Goal: Communication & Community: Answer question/provide support

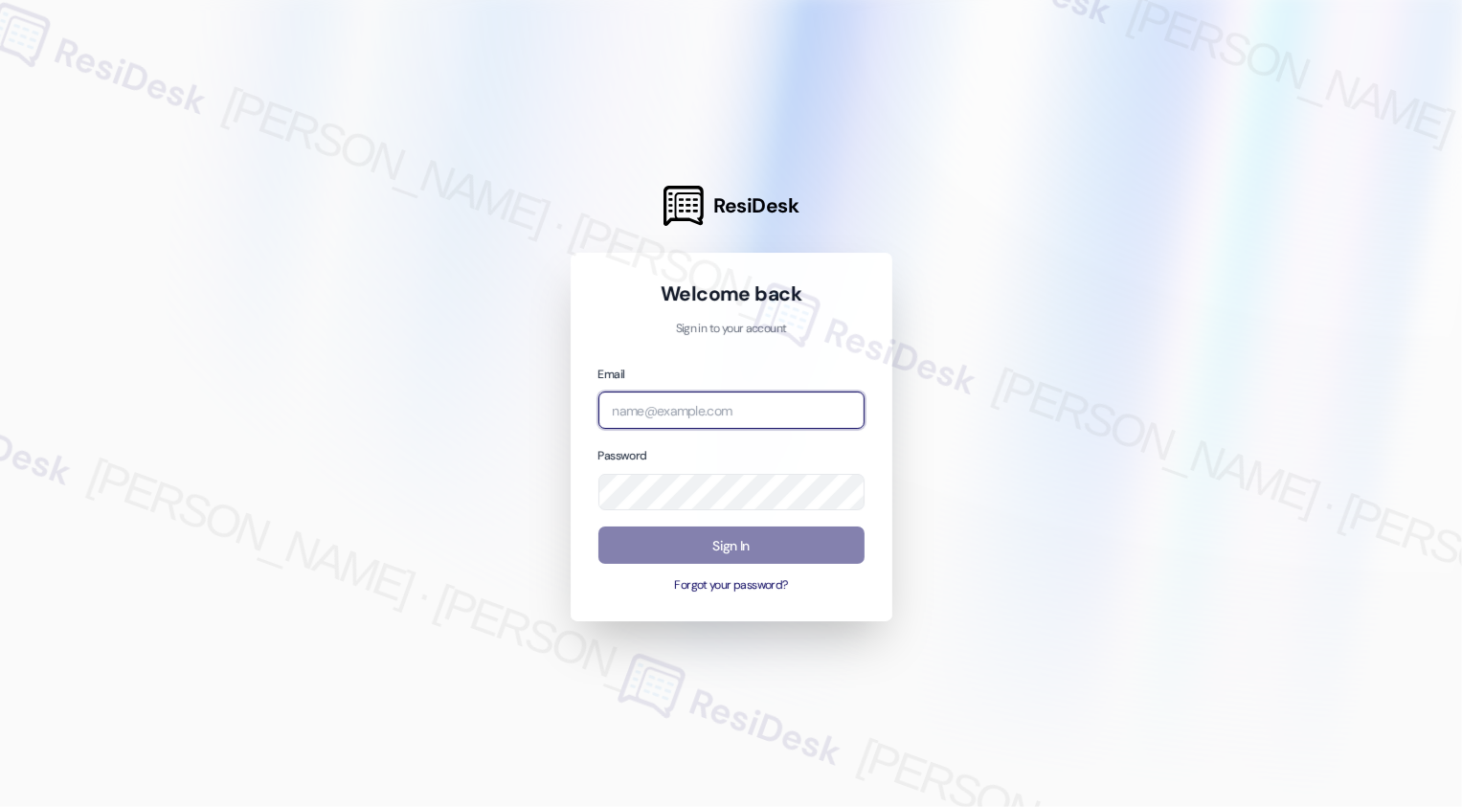
click at [736, 410] on input "email" at bounding box center [731, 410] width 266 height 37
type input "automated-surveys-apartment_management_pros-[PERSON_NAME].[PERSON_NAME]@apartme…"
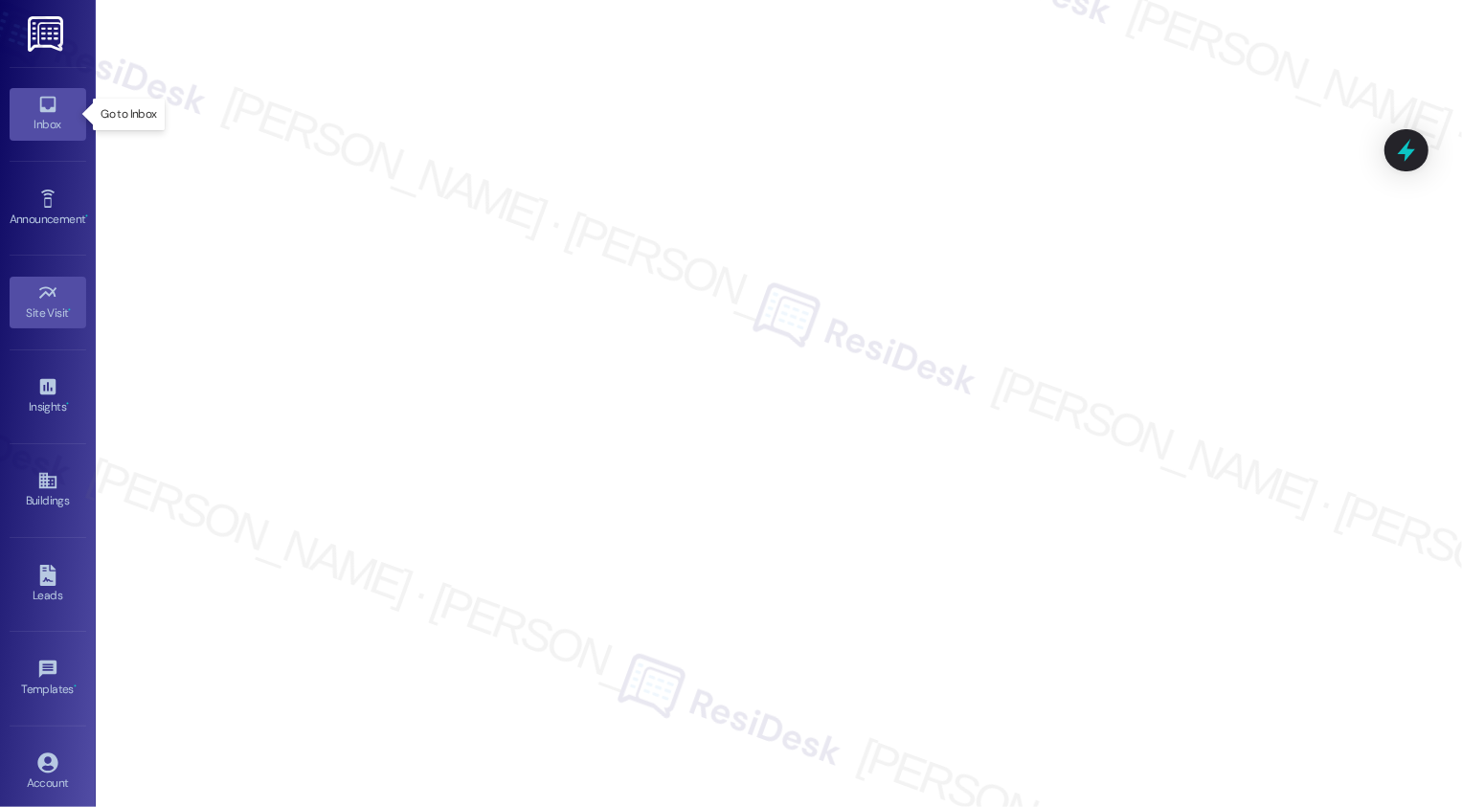
click at [42, 99] on icon at bounding box center [47, 104] width 21 height 21
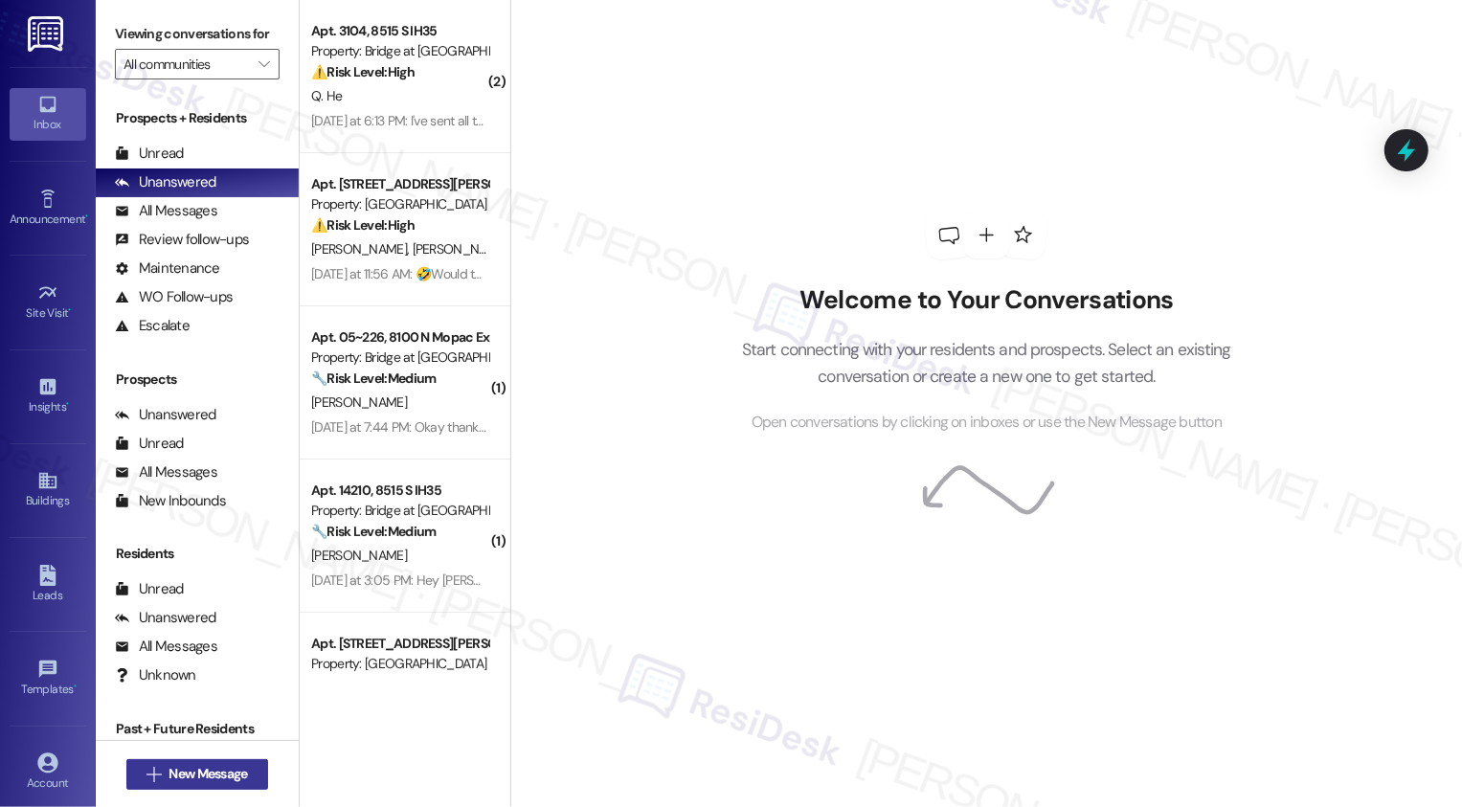
click at [242, 765] on span "New Message" at bounding box center [207, 774] width 79 height 20
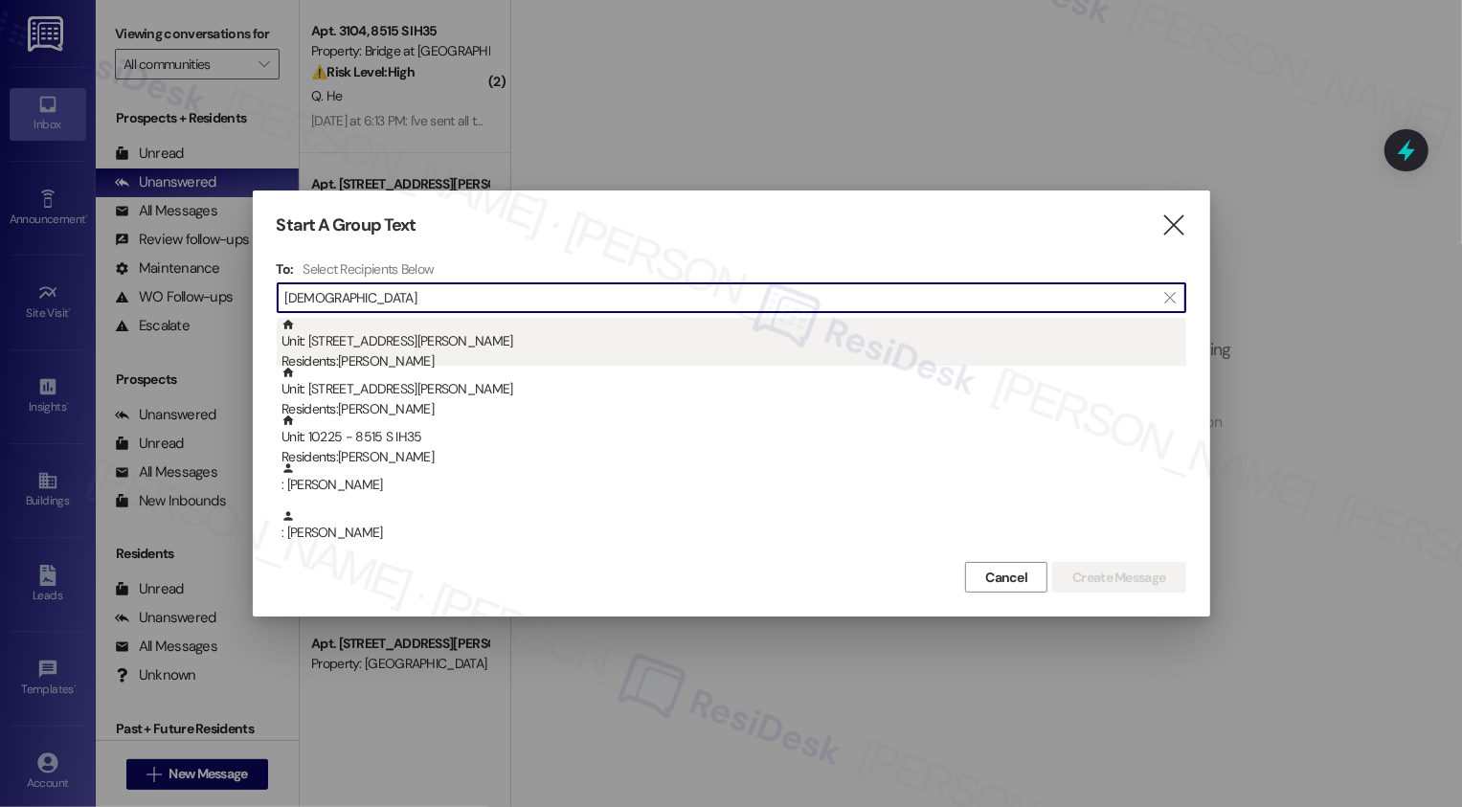
type input "[DEMOGRAPHIC_DATA]"
click at [408, 336] on div "Unit: 304 - 2430 [PERSON_NAME] Cir Residents: [PERSON_NAME]" at bounding box center [733, 345] width 905 height 55
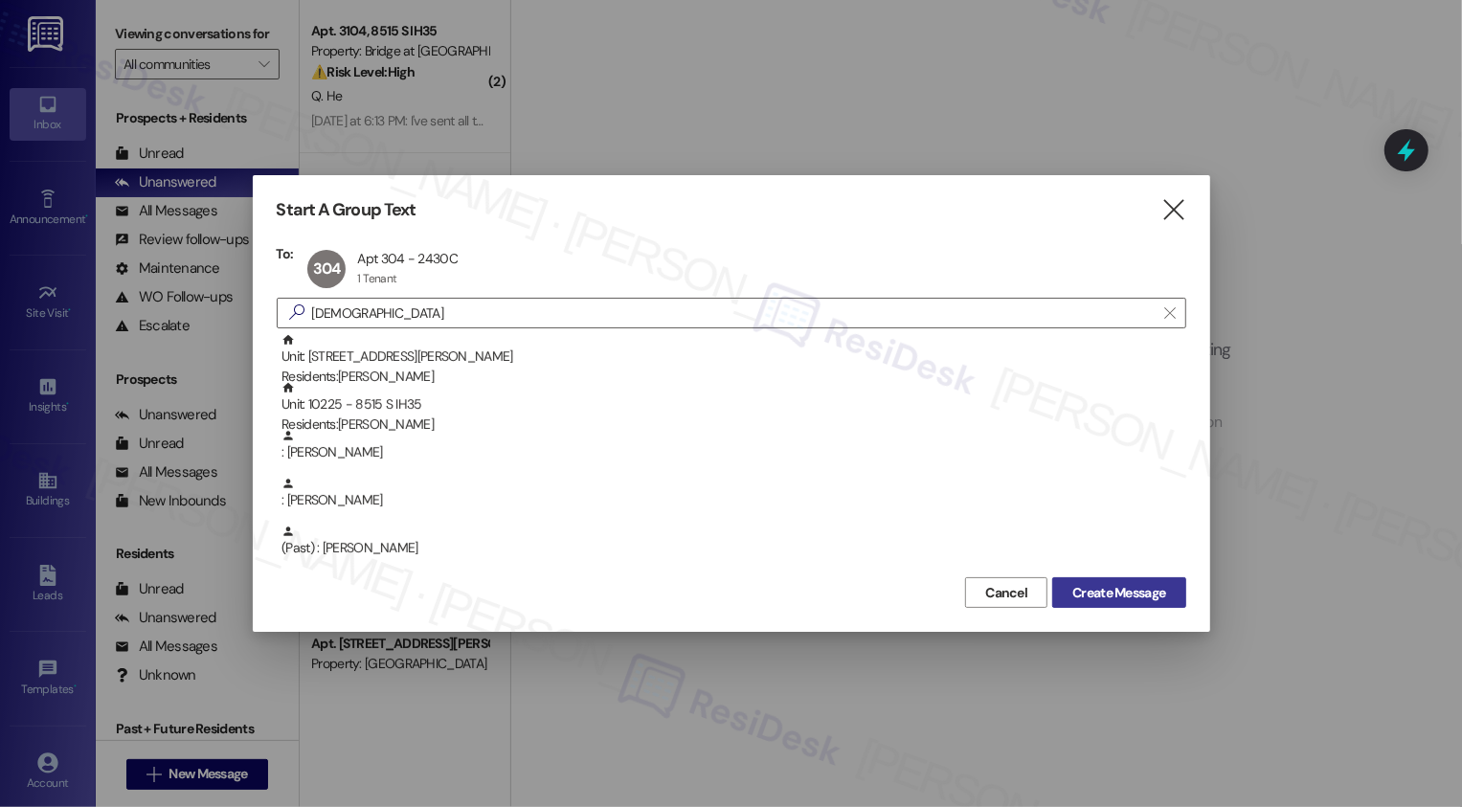
click at [1116, 602] on span "Create Message" at bounding box center [1118, 593] width 93 height 20
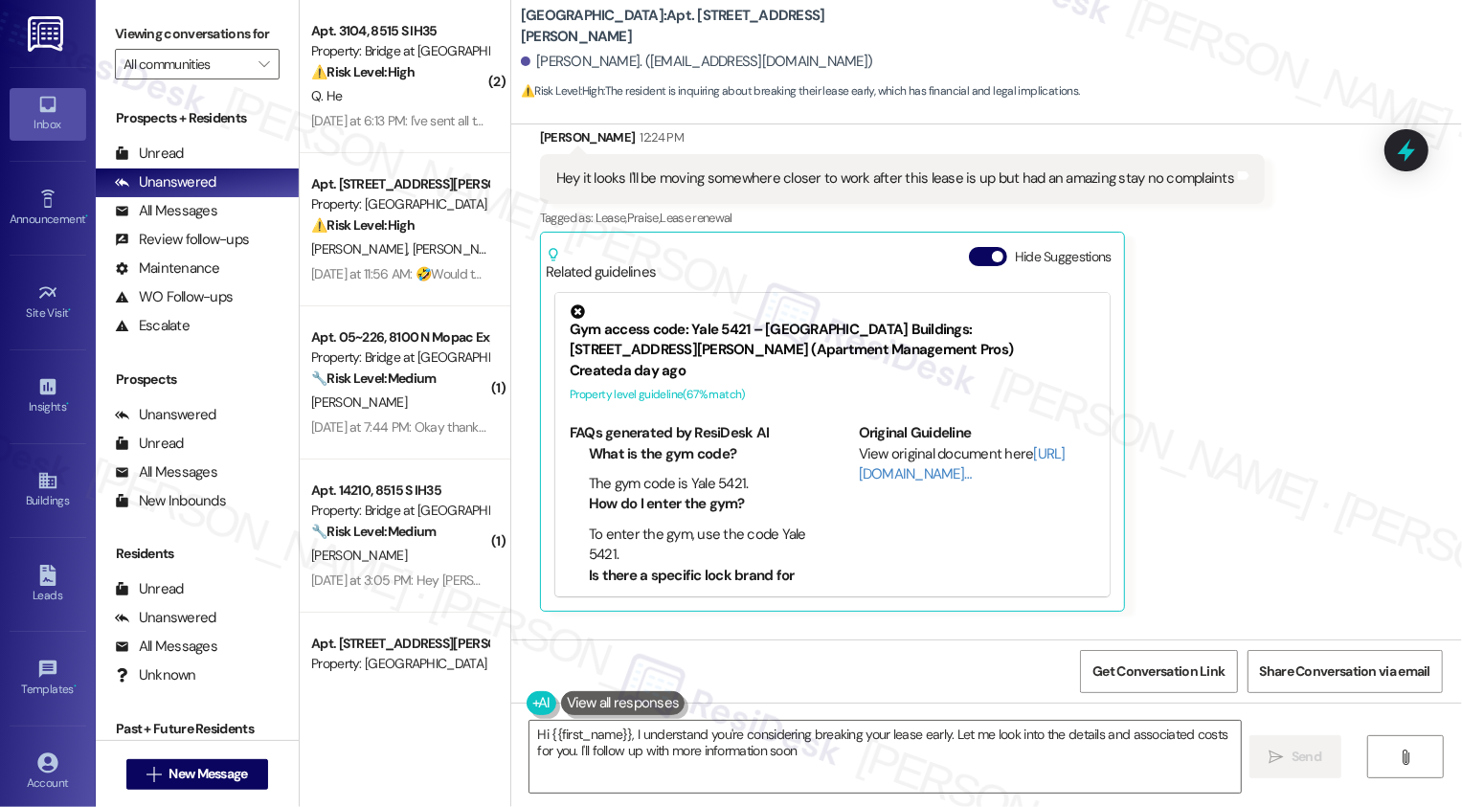
type textarea "Hi {{first_name}}, I understand you're considering breaking your lease early. L…"
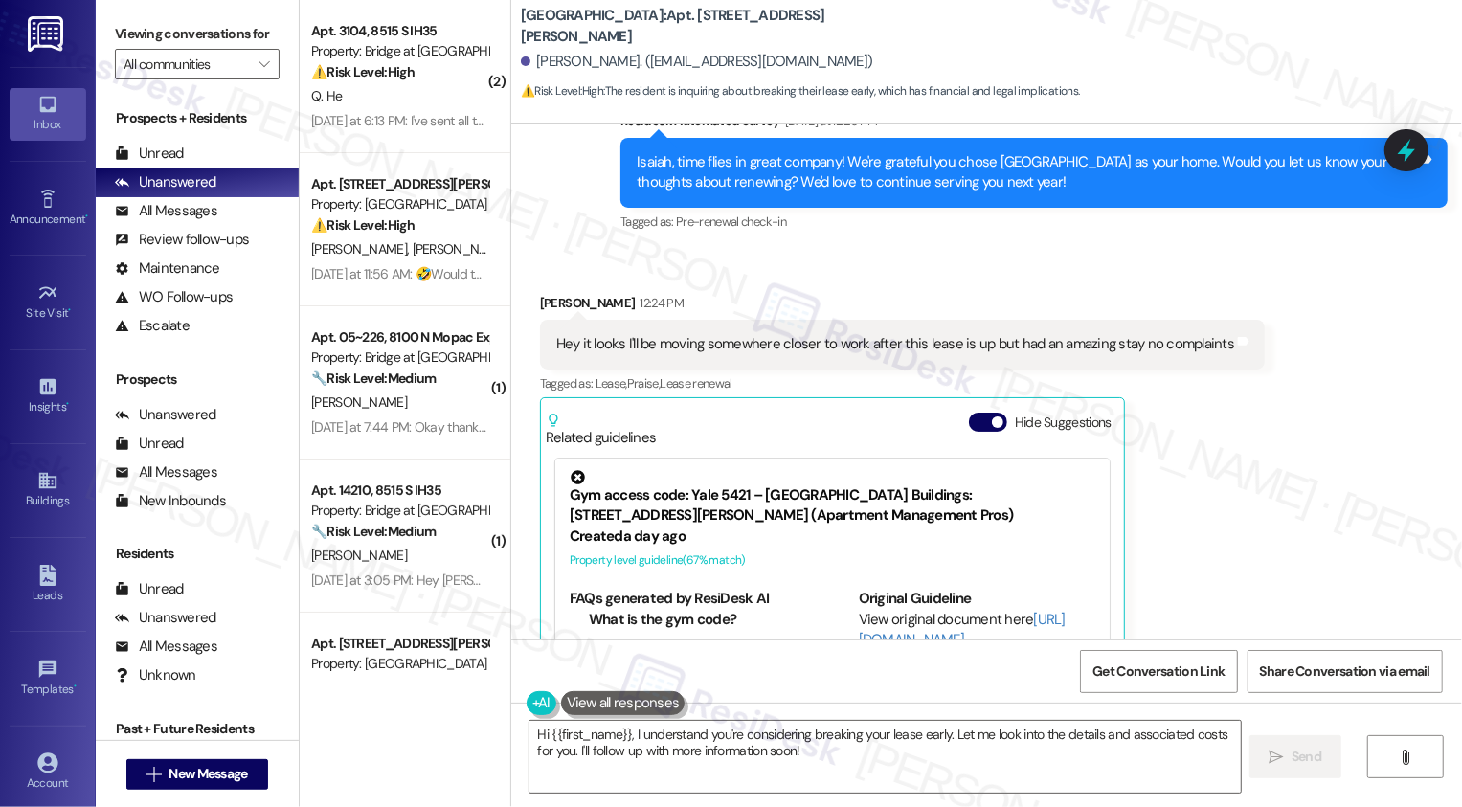
scroll to position [556, 0]
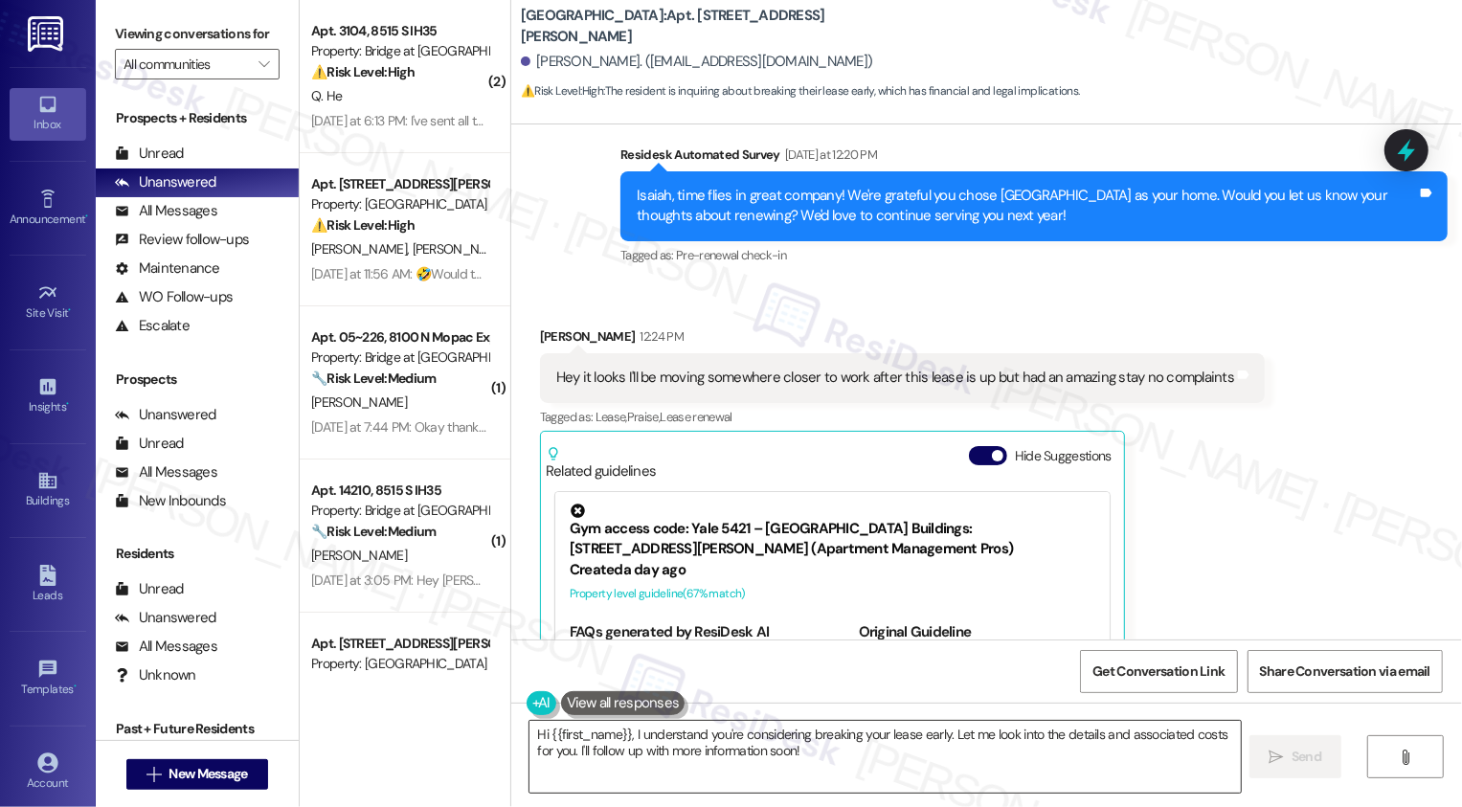
click at [848, 773] on textarea "Hi {{first_name}}, I understand you're considering breaking your lease early. L…" at bounding box center [884, 757] width 711 height 72
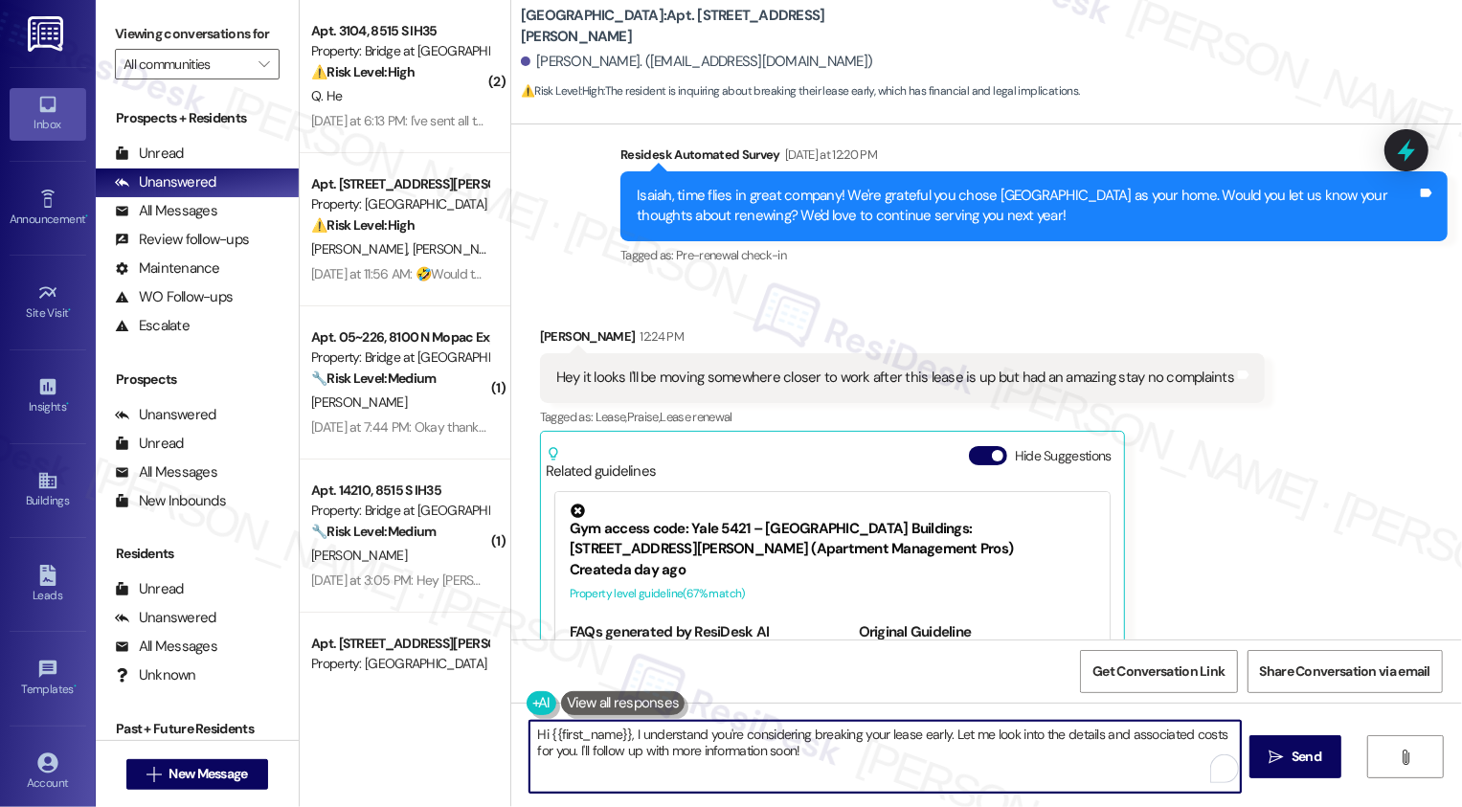
scroll to position [507, 0]
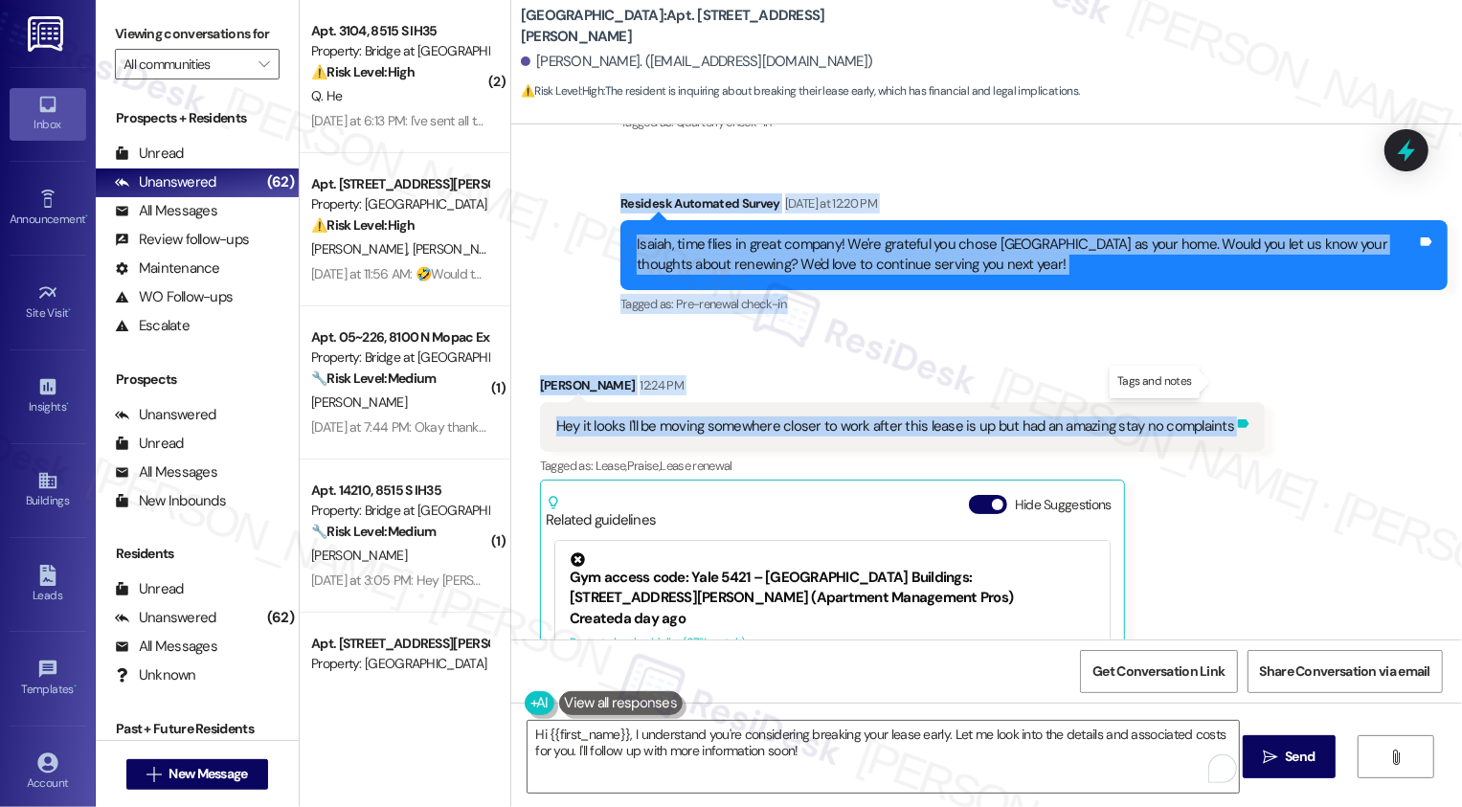
drag, startPoint x: 611, startPoint y: 159, endPoint x: 1209, endPoint y: 380, distance: 637.9
click at [1210, 381] on div "Lease started [DATE] 7:00 PM Survey, sent via SMS Residesk Automated Survey [DA…" at bounding box center [986, 381] width 951 height 515
copy div "Residesk Automated Survey [DATE] at 12:20 PM Isaiah, time flies in great compan…"
click at [772, 753] on textarea "Hi {{first_name}}, I understand you're considering breaking your lease early. L…" at bounding box center [883, 757] width 711 height 72
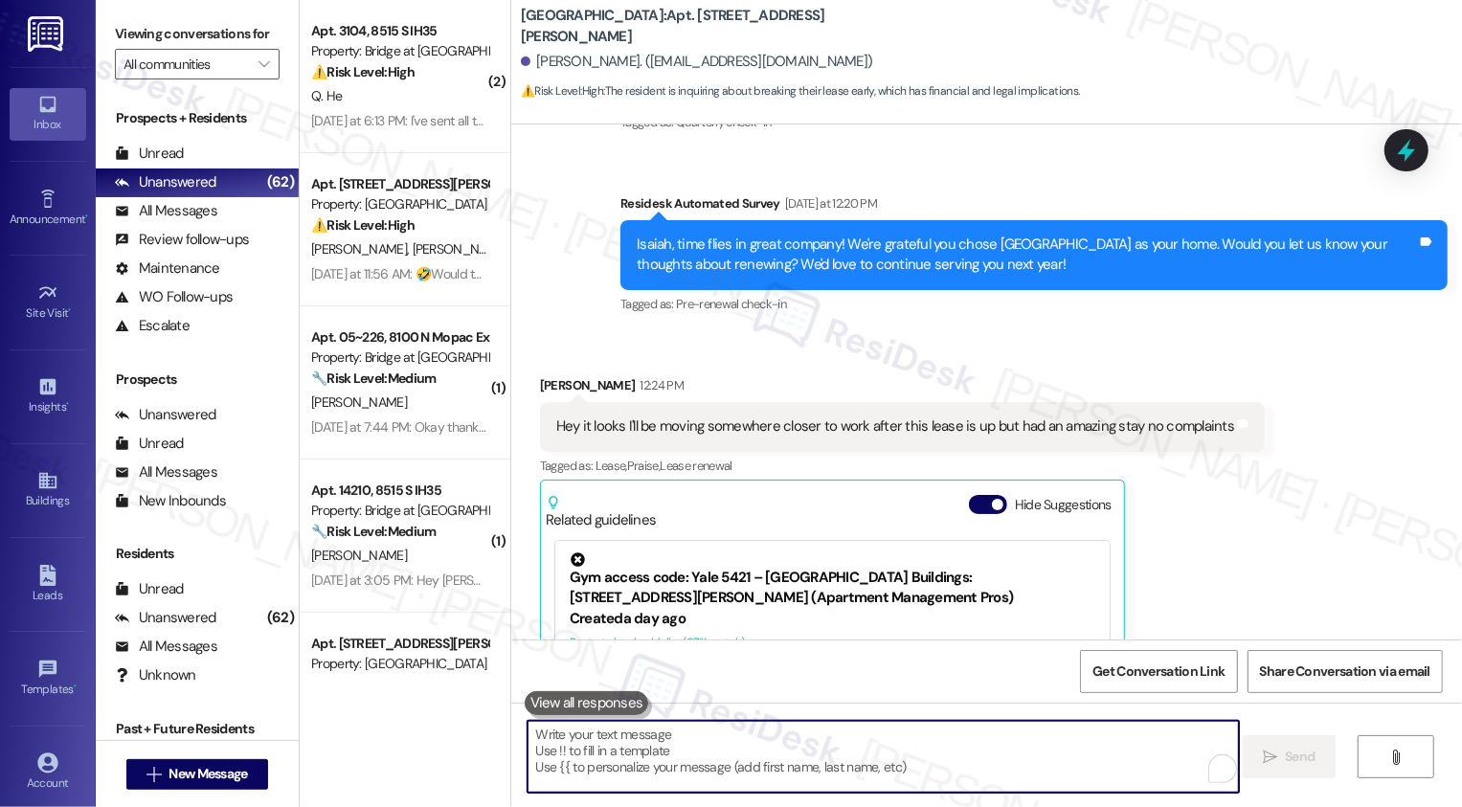
paste textarea "Hi [PERSON_NAME], thank you for letting me know! I’m so glad to hear your stay …"
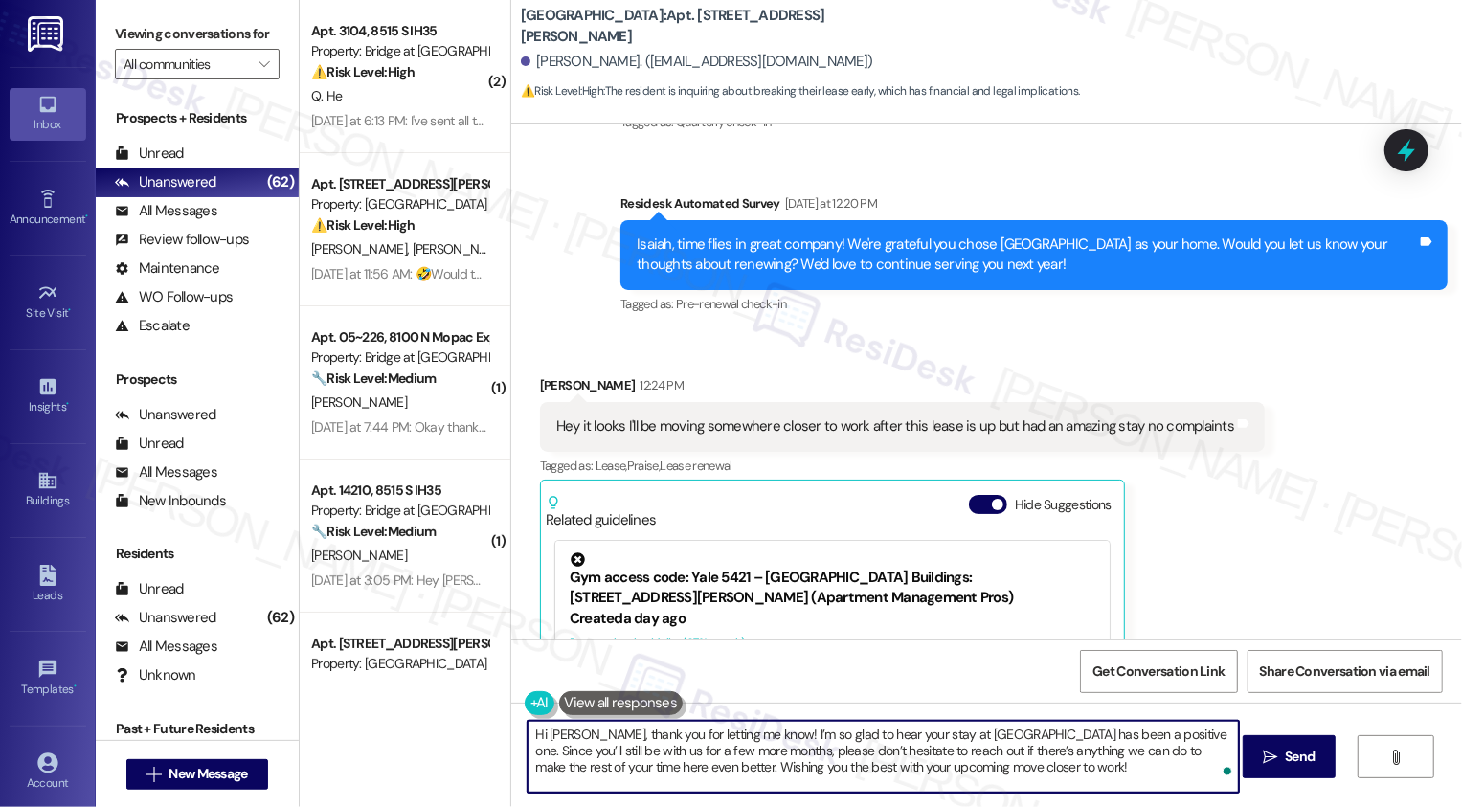
click at [1089, 749] on textarea "Hi [PERSON_NAME], thank you for letting me know! I’m so glad to hear your stay …" at bounding box center [883, 757] width 711 height 72
click at [1135, 755] on textarea "Hi [PERSON_NAME], thank you for letting me know! I’m so glad to hear your stay …" at bounding box center [883, 757] width 711 height 72
click at [1142, 735] on textarea "Hi [PERSON_NAME], thank you for letting me know! I’m so glad to hear your stay …" at bounding box center [883, 757] width 711 height 72
click at [1137, 731] on textarea "Hi [PERSON_NAME], thank you for letting me know! I’m so glad to hear your stay …" at bounding box center [883, 757] width 711 height 72
click at [916, 766] on textarea "Hi [PERSON_NAME], thank you for letting me know! I’m so glad to hear your stay …" at bounding box center [883, 757] width 711 height 72
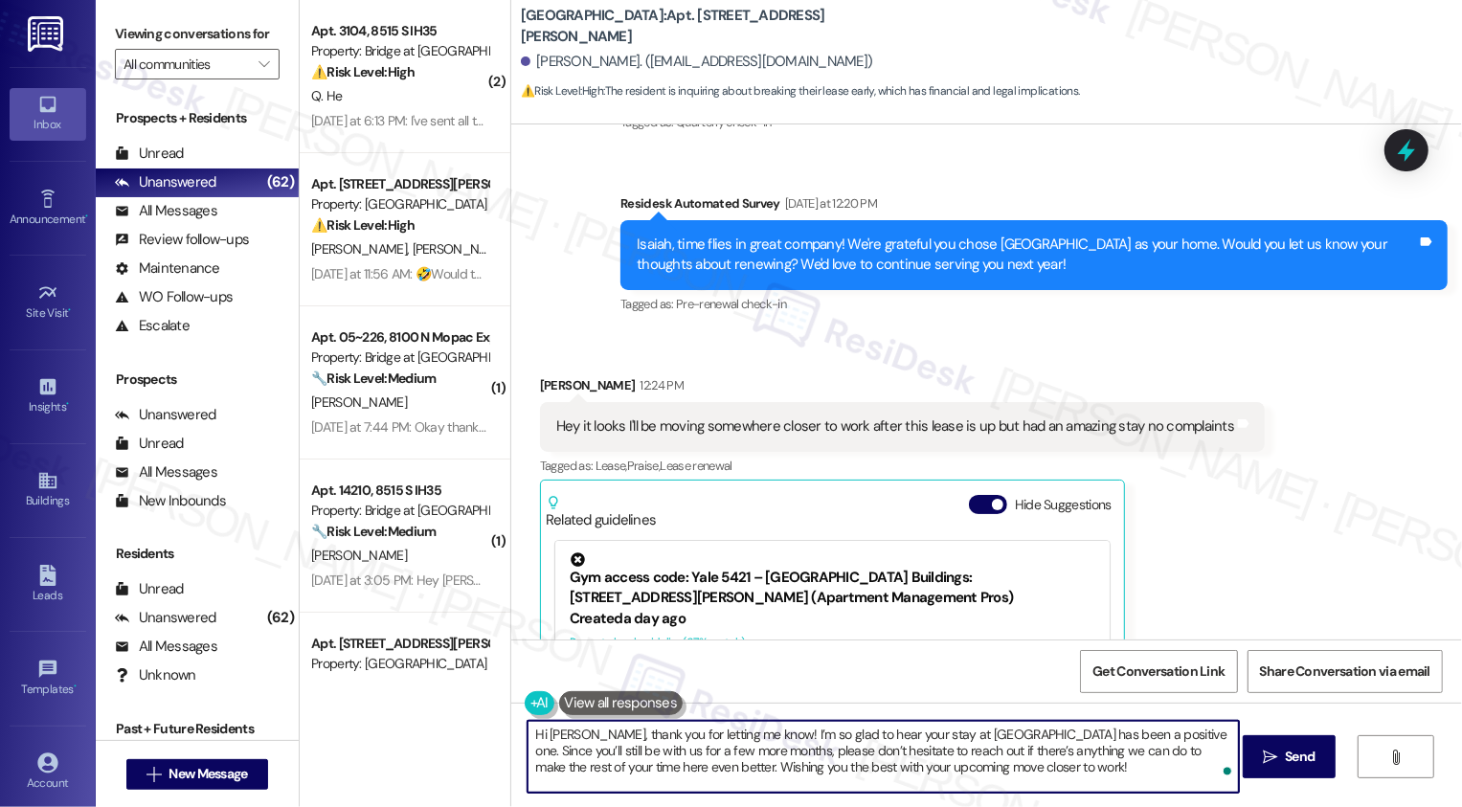
click at [1024, 766] on textarea "Hi [PERSON_NAME], thank you for letting me know! I’m so glad to hear your stay …" at bounding box center [883, 757] width 711 height 72
drag, startPoint x: 1131, startPoint y: 732, endPoint x: 719, endPoint y: 752, distance: 412.2
click at [719, 752] on textarea "Hi [PERSON_NAME], thank you for letting me know! I’m so glad to hear your stay …" at bounding box center [883, 757] width 711 height 72
type textarea "Hi [PERSON_NAME], thank you for letting me know! I’m so glad to hear your stay …"
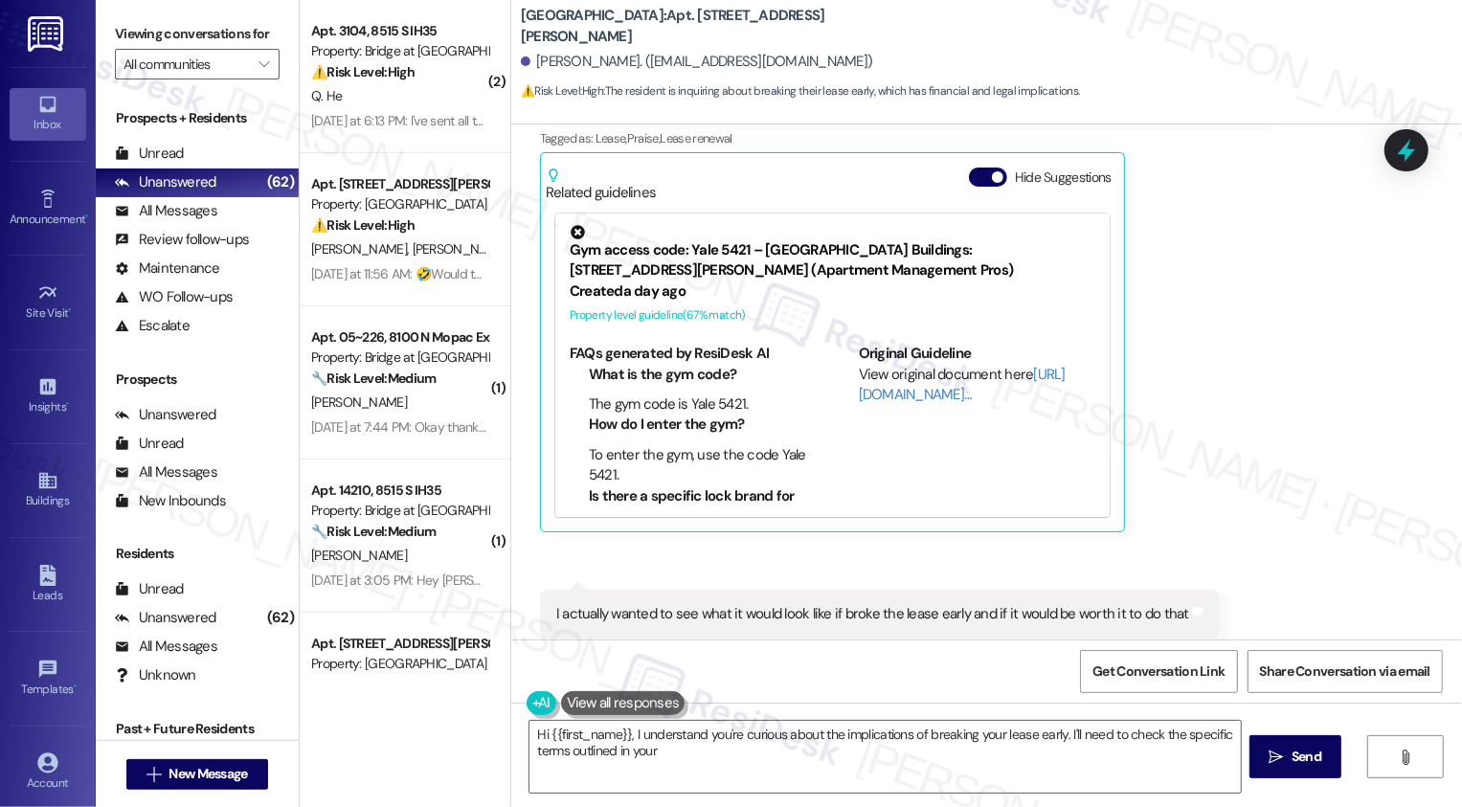
scroll to position [0, 0]
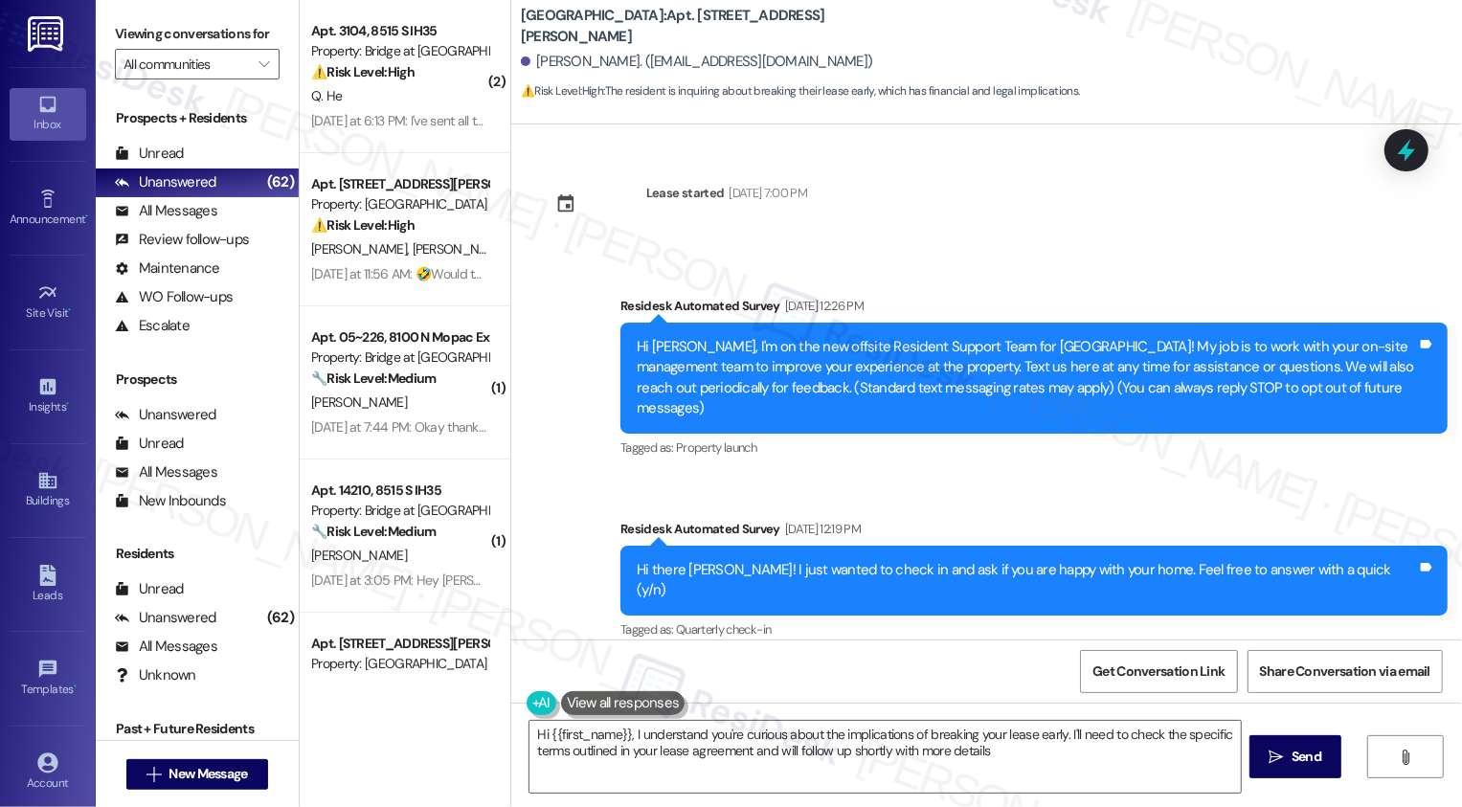
type textarea "Hi {{first_name}}, I understand you're curious about the implications of breaki…"
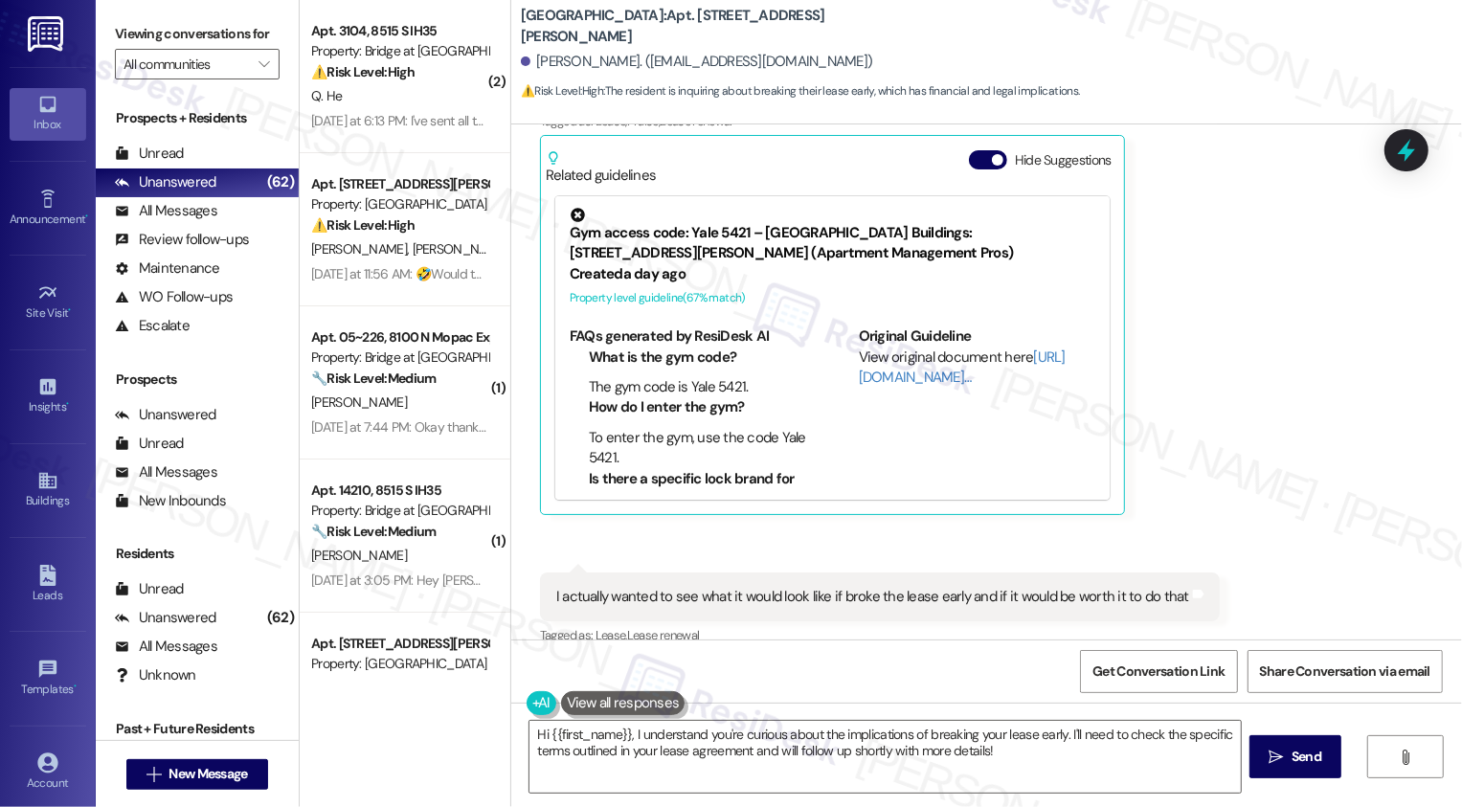
scroll to position [1010, 0]
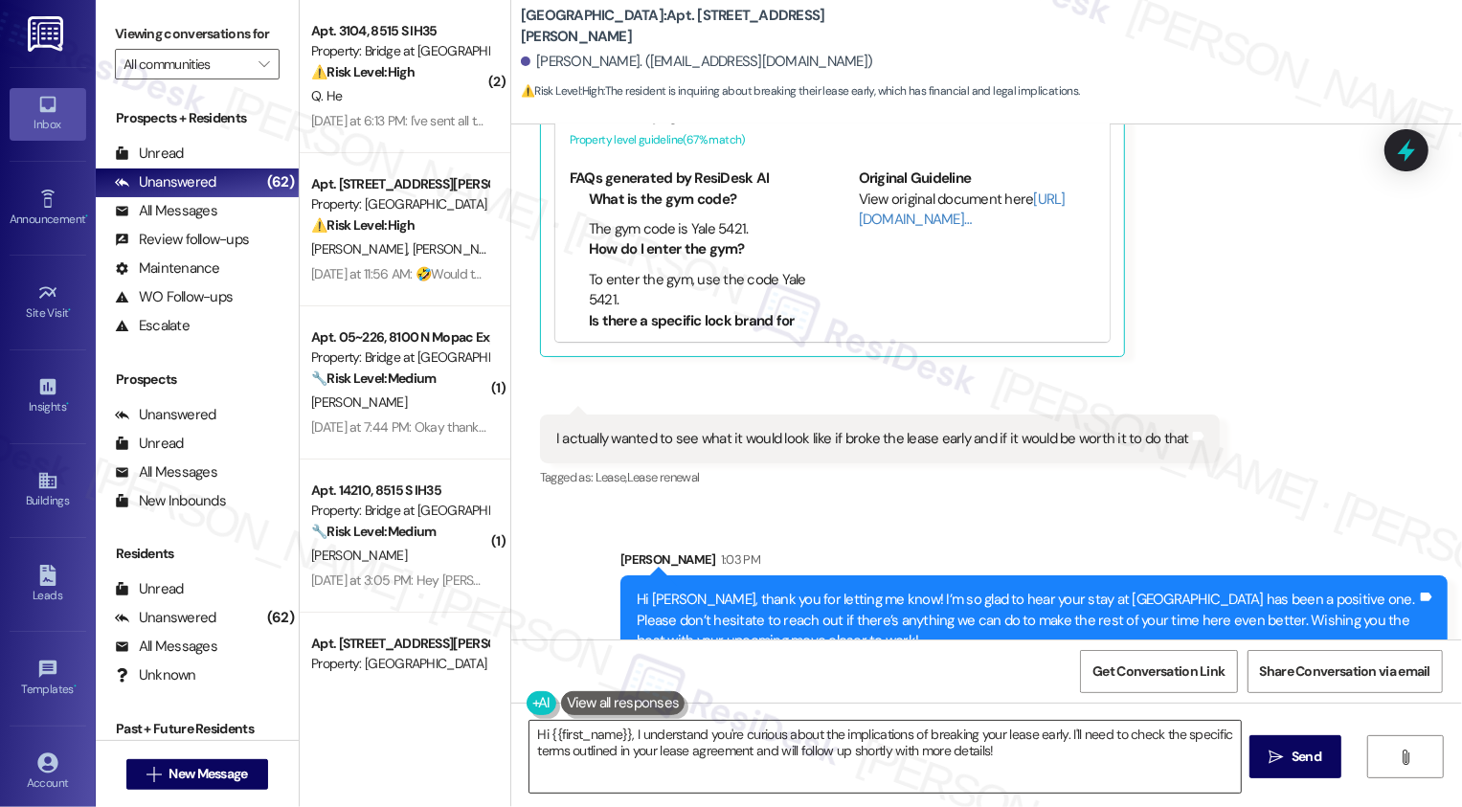
click at [755, 755] on textarea "Hi {{first_name}}, I understand you're curious about the implications of breaki…" at bounding box center [884, 757] width 711 height 72
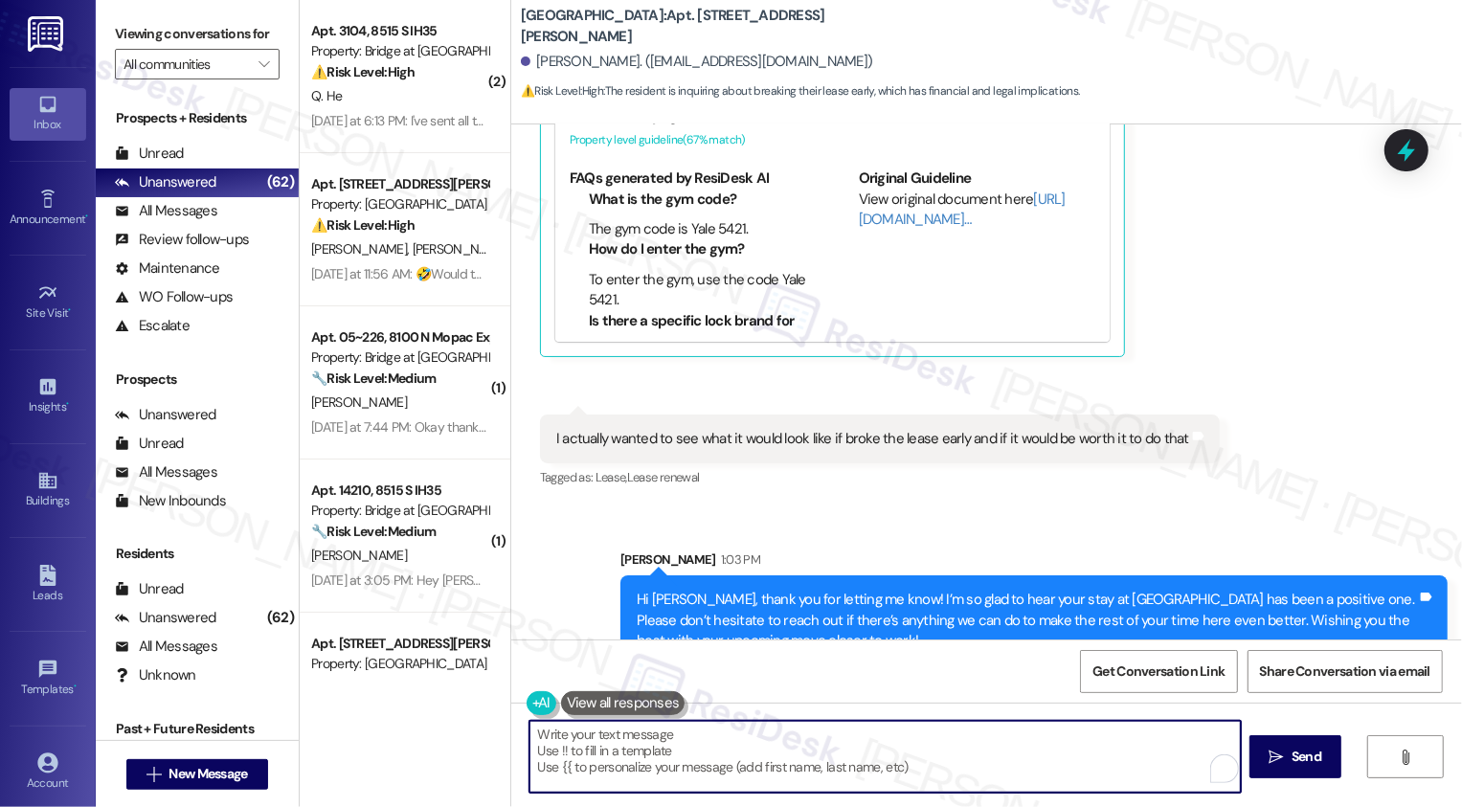
paste textarea "If you have a minute, could I ask a quick favor? Would you mind leaving us a Go…"
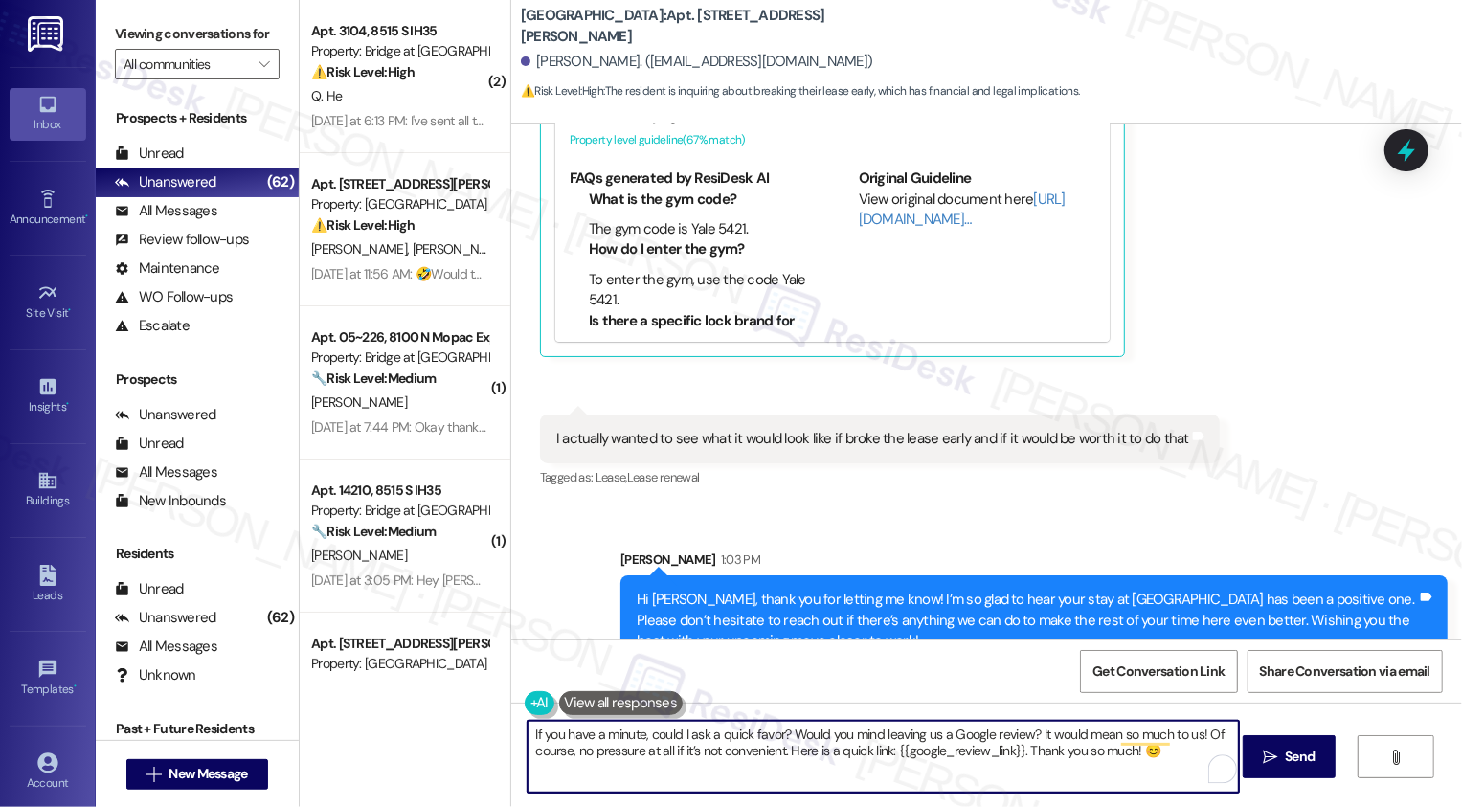
click at [553, 740] on textarea "If you have a minute, could I ask a quick favor? Would you mind leaving us a Go…" at bounding box center [883, 757] width 711 height 72
click at [551, 740] on textarea "If youalso have a minute, could I ask a quick favor? Would you mind leaving us …" at bounding box center [883, 757] width 711 height 72
click at [585, 736] on textarea "If you also have a minute, could I ask a quick favor? Would you mind leaving us…" at bounding box center [883, 757] width 711 height 72
click at [1095, 764] on textarea "If you also have a minute, could I ask a quick favor? Would you mind leaving us…" at bounding box center [883, 757] width 711 height 72
click at [1136, 756] on textarea "If you also have a minute, could I ask a quick favor? Would you mind leaving us…" at bounding box center [883, 757] width 711 height 72
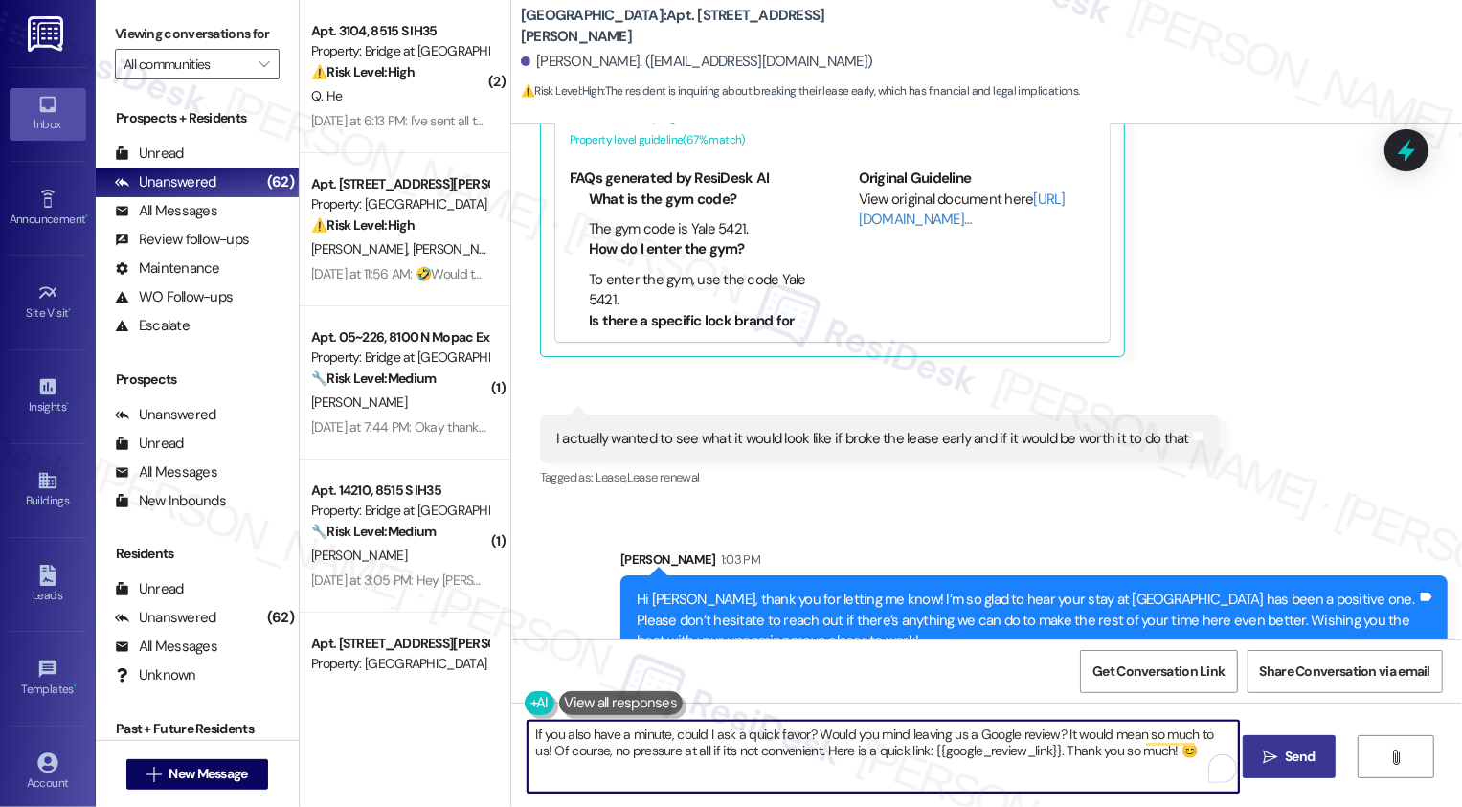
type textarea "If you also have a minute, could I ask a quick favor? Would you mind leaving us…"
click at [1273, 764] on icon "" at bounding box center [1270, 757] width 14 height 15
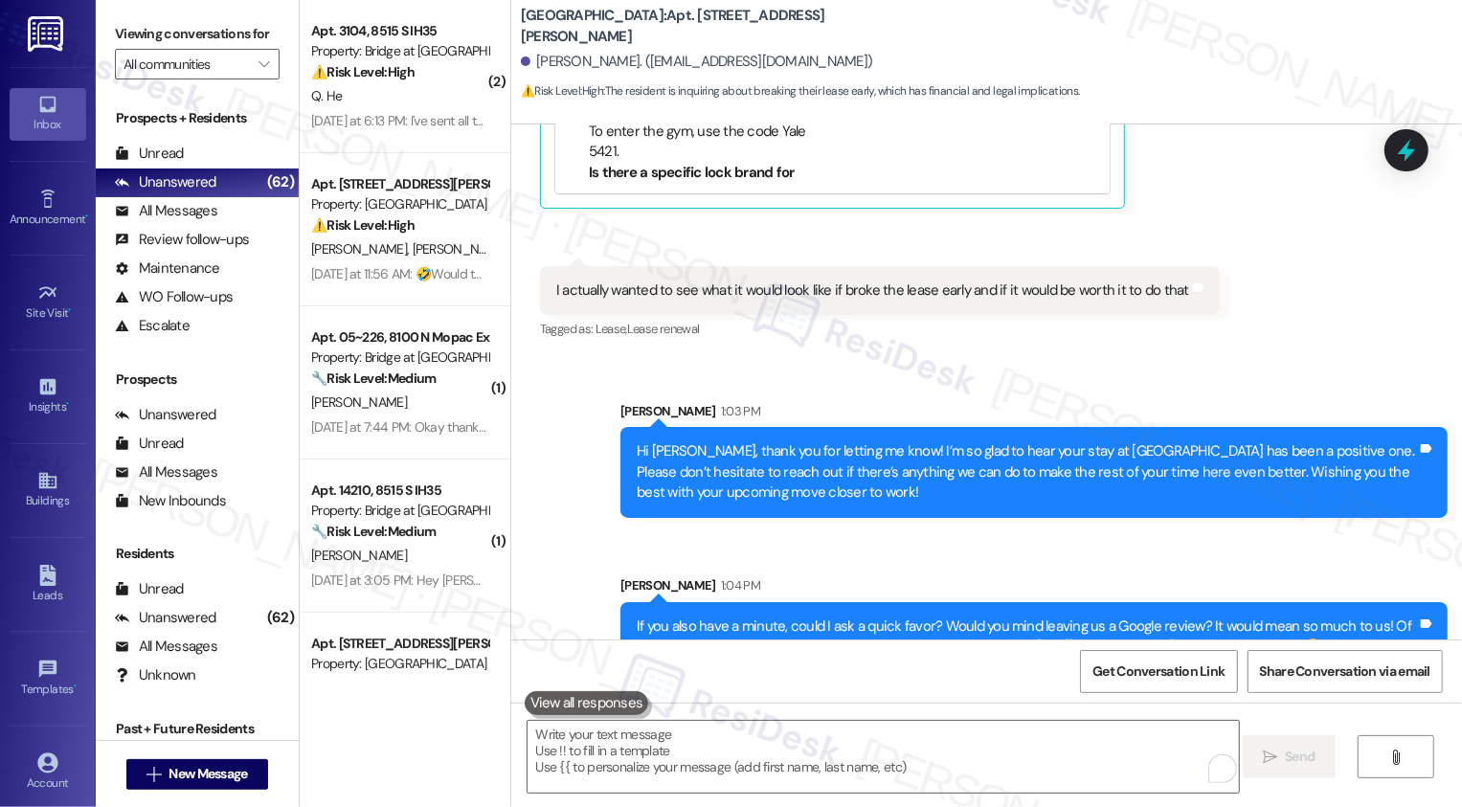
scroll to position [1184, 0]
